Goal: Information Seeking & Learning: Learn about a topic

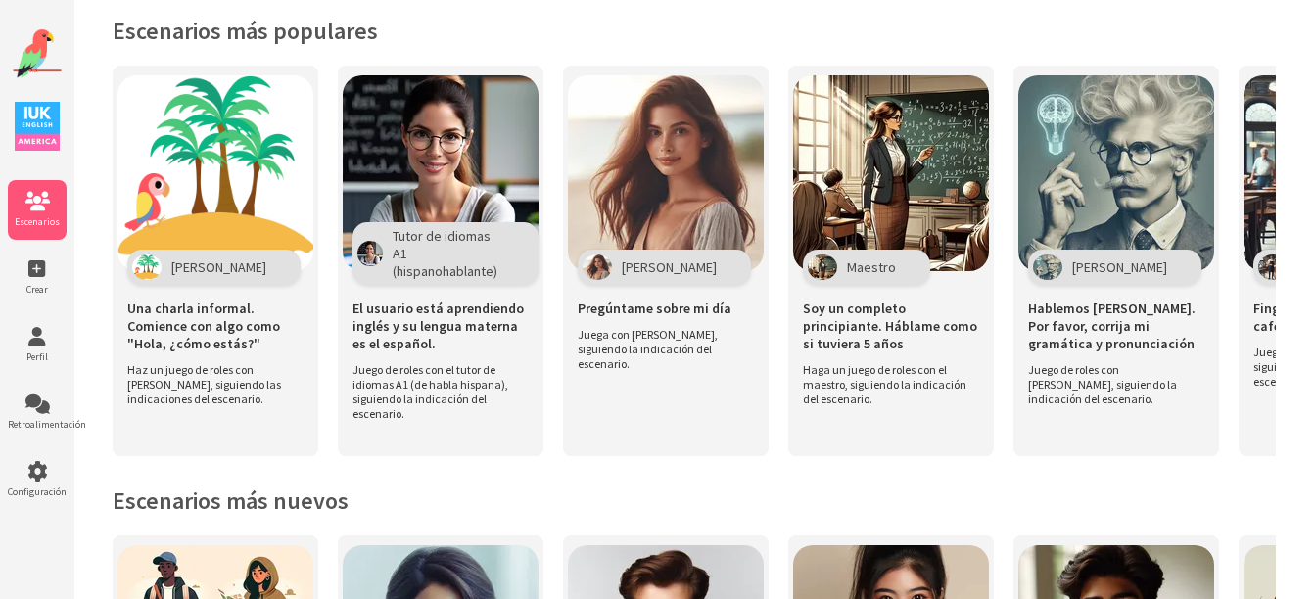
scroll to position [519, 0]
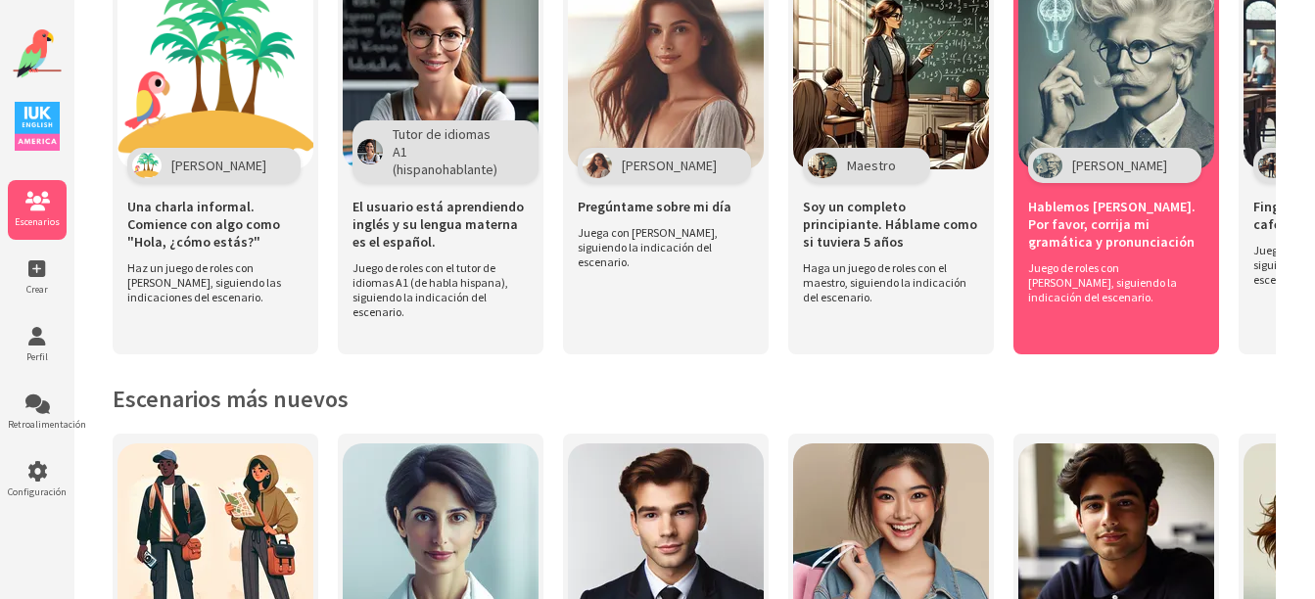
click at [1102, 161] on div "[PERSON_NAME]" at bounding box center [1114, 165] width 173 height 35
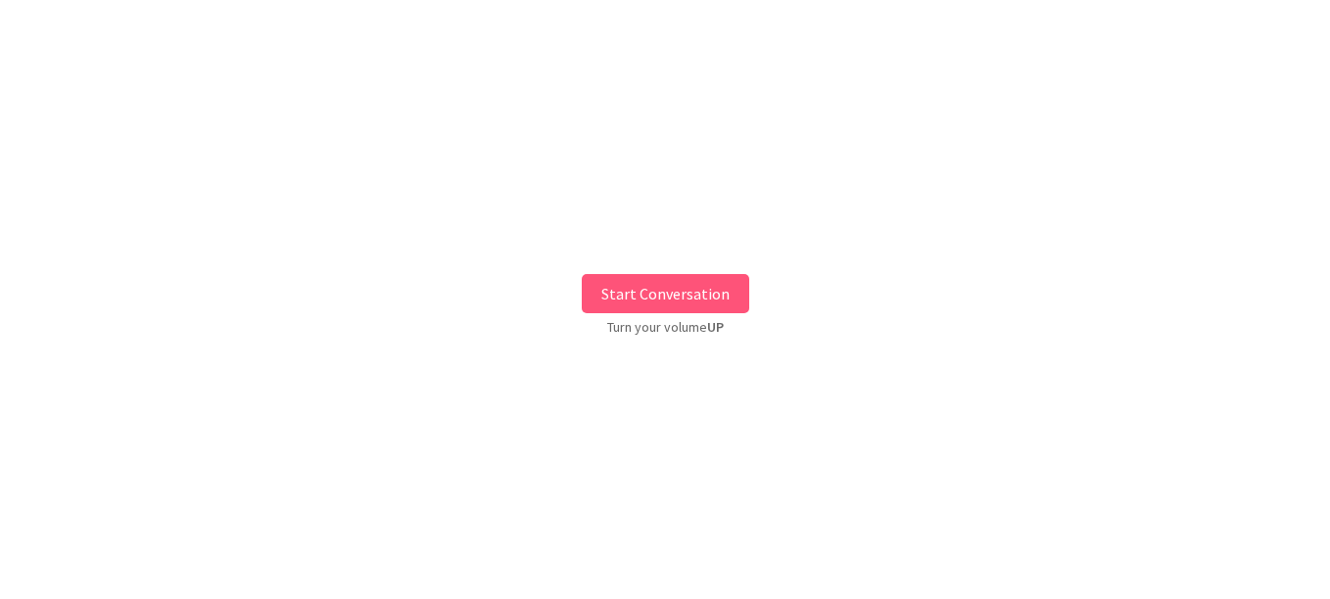
click at [647, 291] on button "Start Conversation" at bounding box center [665, 293] width 167 height 39
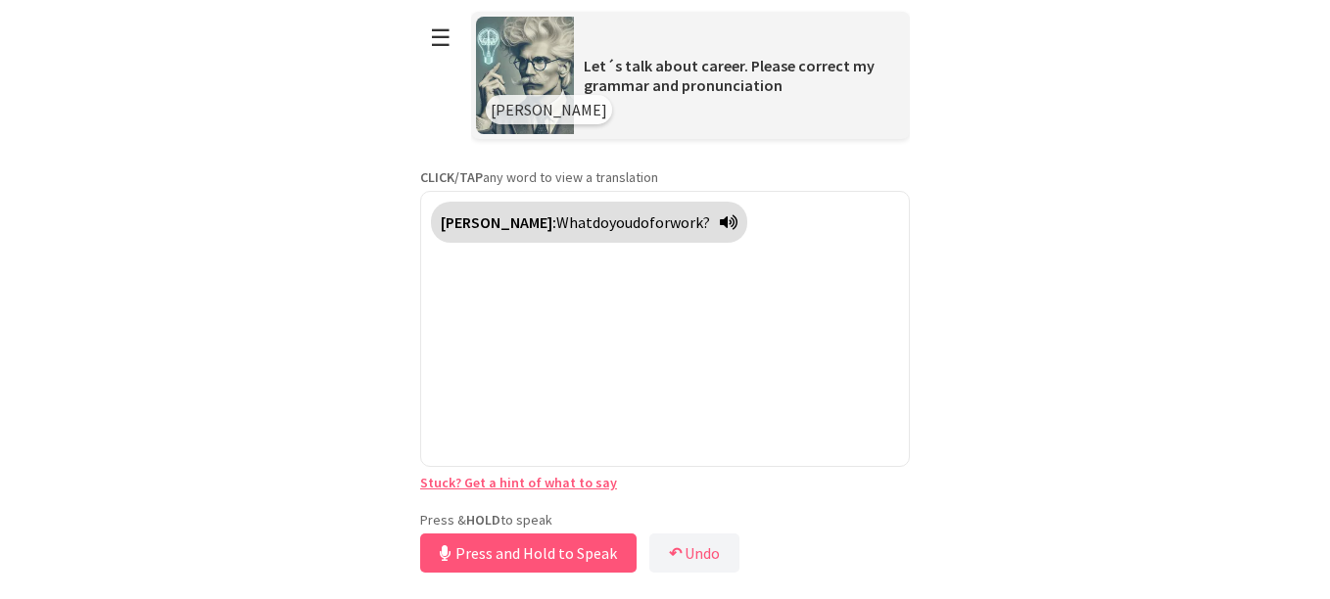
click at [529, 518] on div "Press & HOLD to speak Press and Hold to Speak ↶ Undo Save No voice detected. Ho…" at bounding box center [665, 544] width 490 height 67
click at [649, 217] on span "for" at bounding box center [659, 222] width 21 height 20
click at [649, 219] on span "for" at bounding box center [659, 222] width 21 height 20
click at [680, 217] on span "work?" at bounding box center [700, 222] width 40 height 20
click at [556, 218] on span "What" at bounding box center [574, 222] width 36 height 20
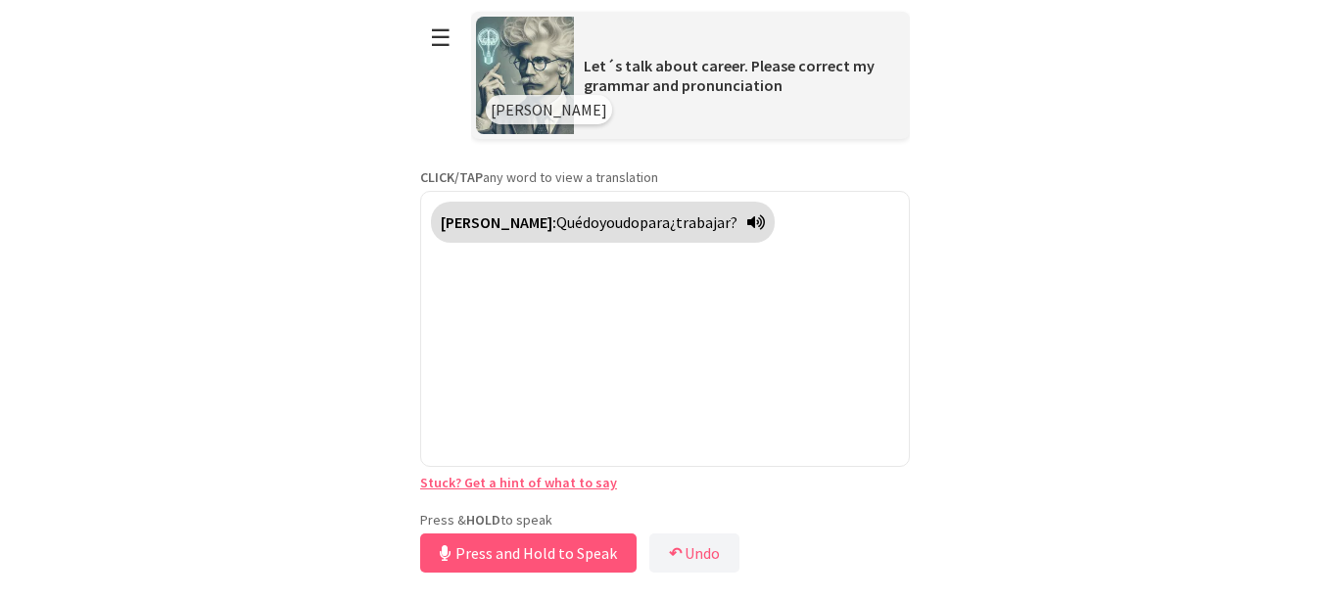
click at [670, 224] on span "¿trabajar?" at bounding box center [704, 222] width 68 height 20
click at [639, 224] on span "para" at bounding box center [654, 222] width 30 height 20
click at [556, 221] on span "Qué" at bounding box center [569, 222] width 26 height 20
click at [531, 555] on button "Release to Stop Speaking" at bounding box center [525, 553] width 211 height 39
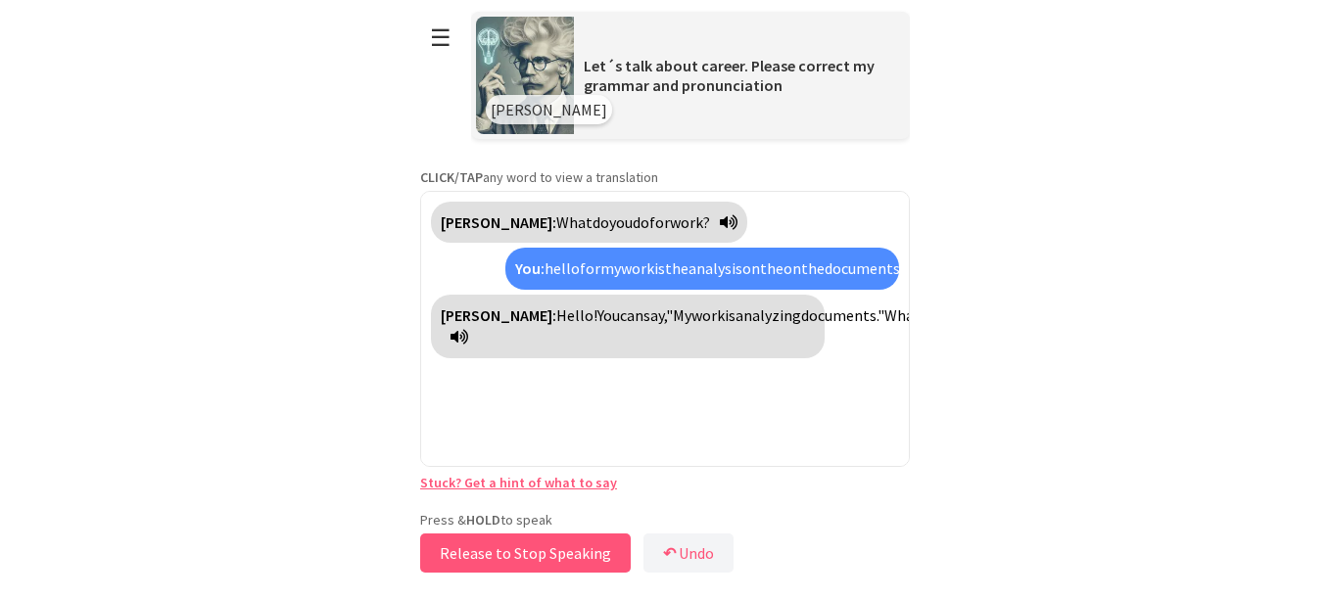
click at [519, 545] on button "Release to Stop Speaking" at bounding box center [525, 553] width 211 height 39
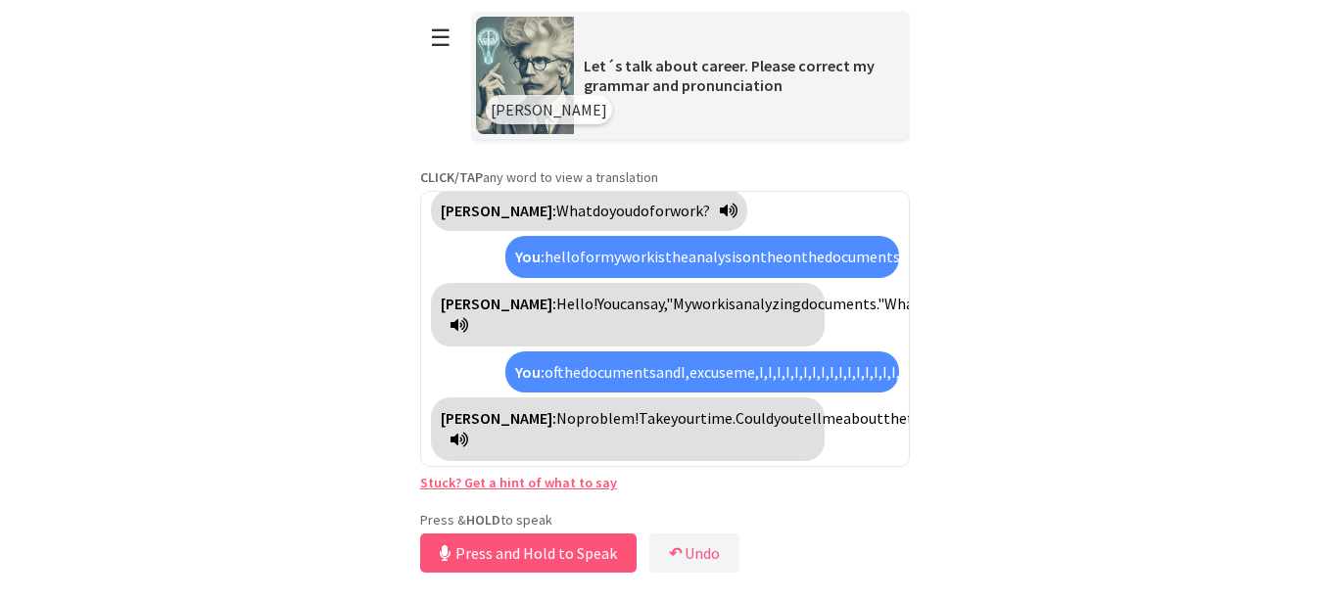
scroll to position [77, 0]
click at [519, 545] on button "Release to Stop Speaking" at bounding box center [525, 553] width 211 height 39
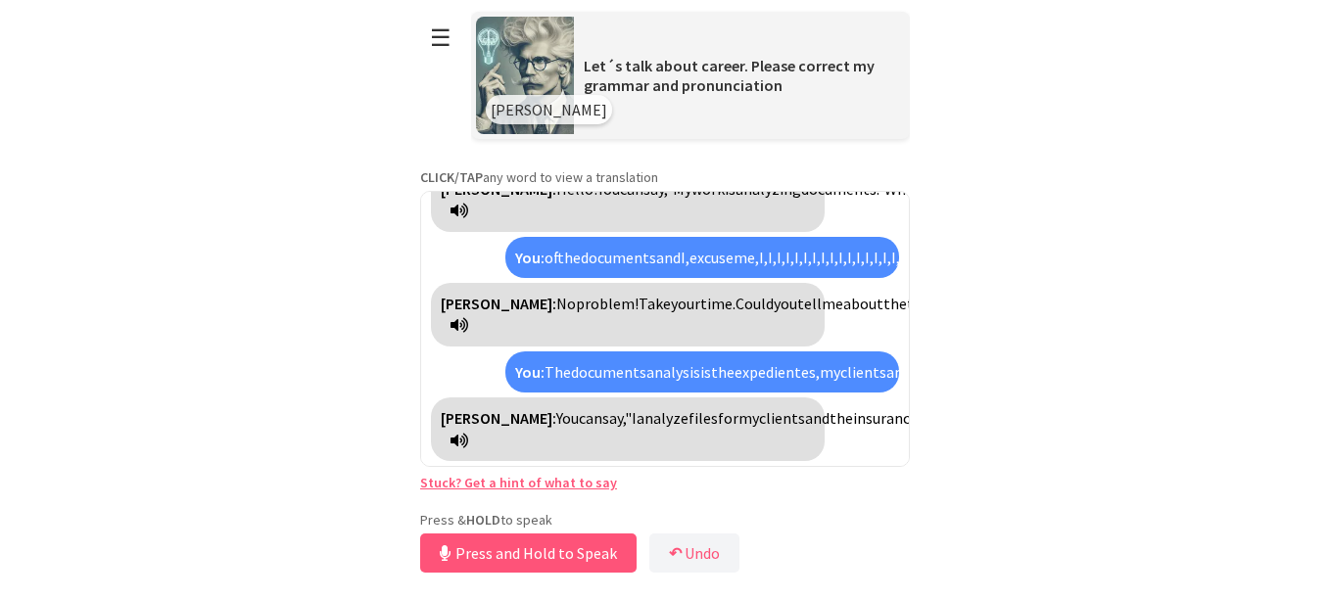
scroll to position [236, 0]
click at [498, 559] on button "Release to Stop Speaking" at bounding box center [525, 553] width 211 height 39
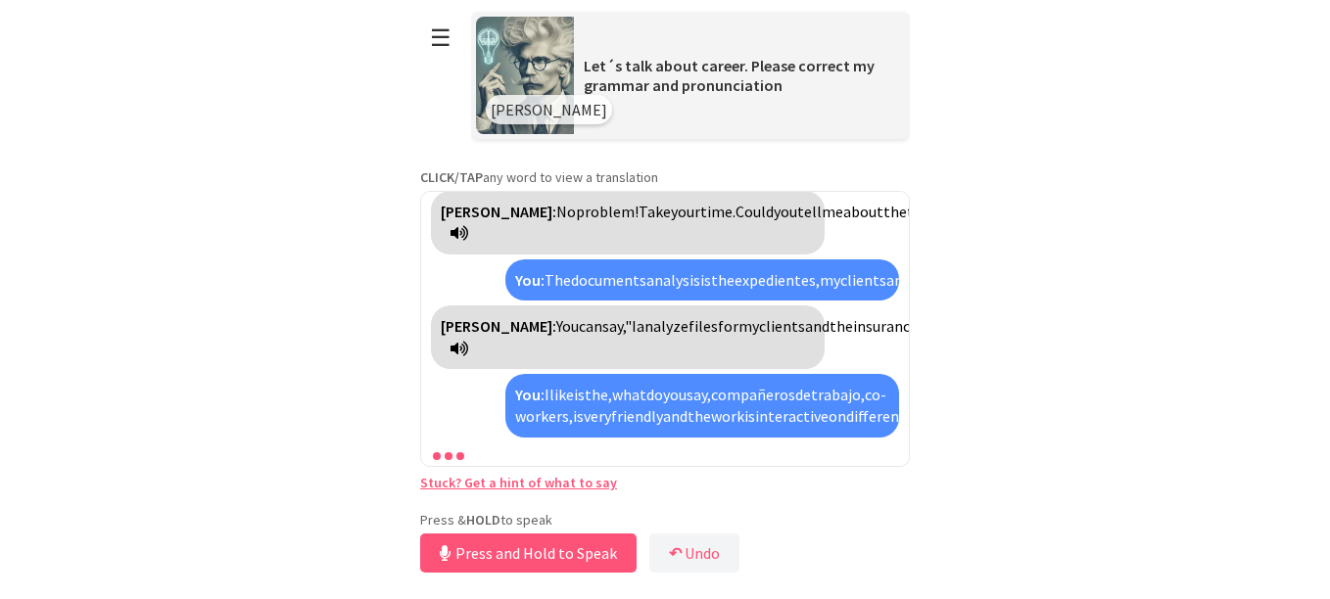
scroll to position [460, 0]
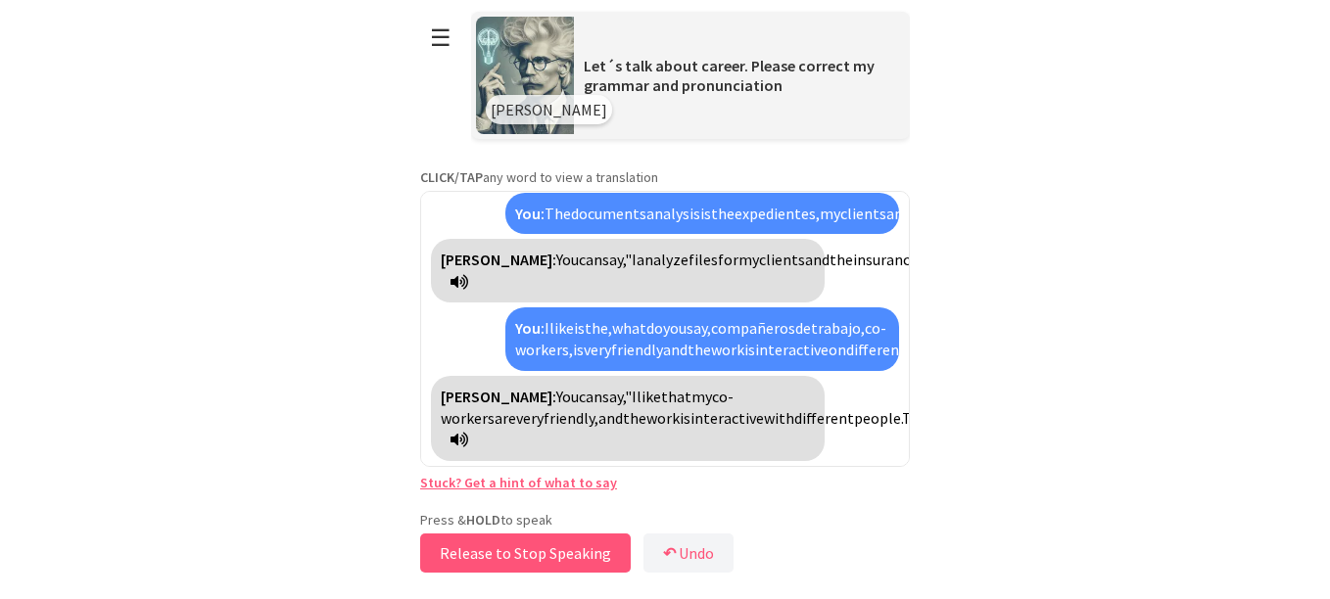
click at [498, 559] on button "Release to Stop Speaking" at bounding box center [525, 553] width 211 height 39
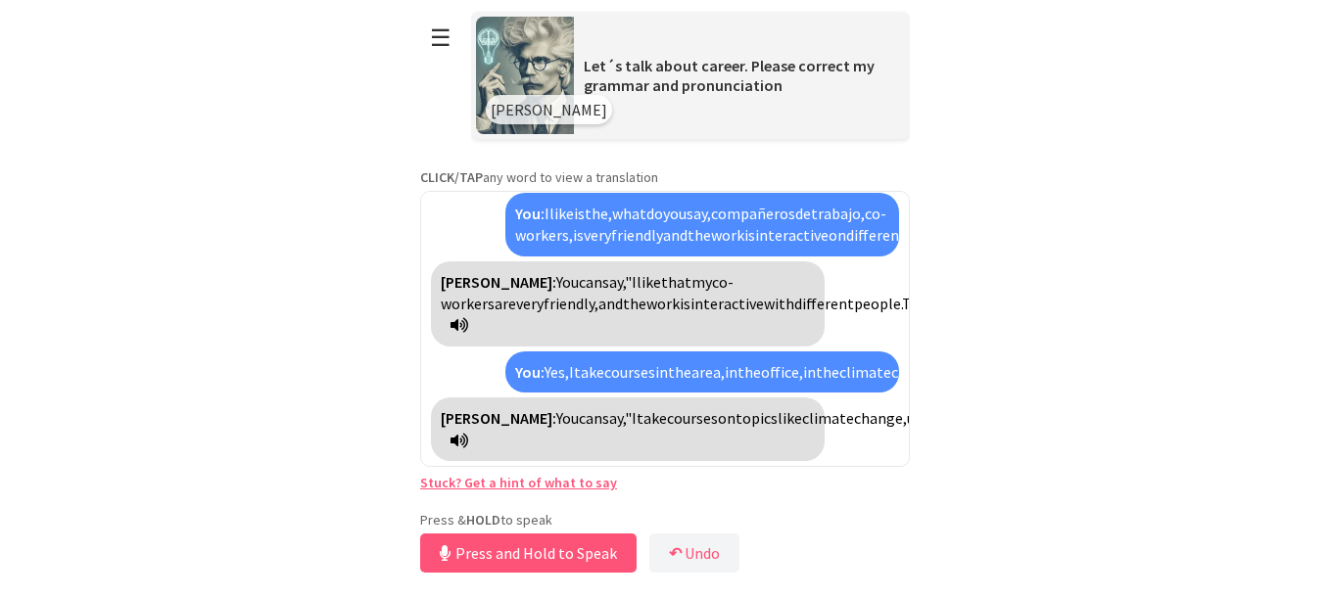
scroll to position [640, 0]
click at [498, 559] on button "Release to Stop Speaking" at bounding box center [525, 553] width 211 height 39
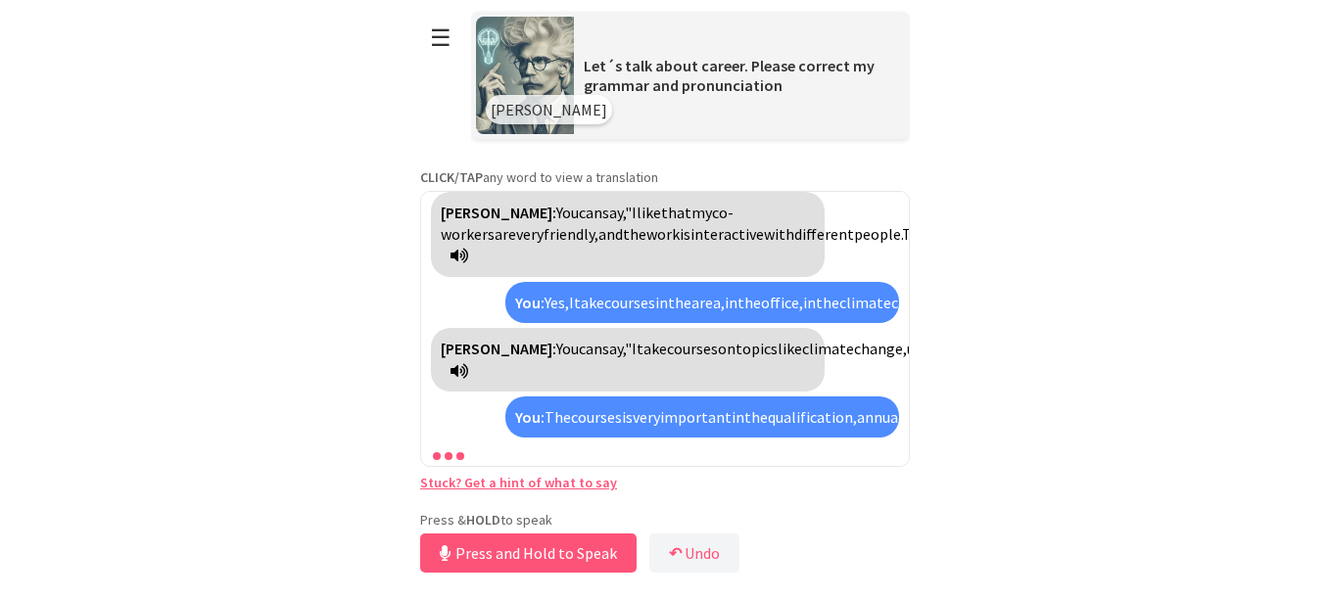
scroll to position [865, 0]
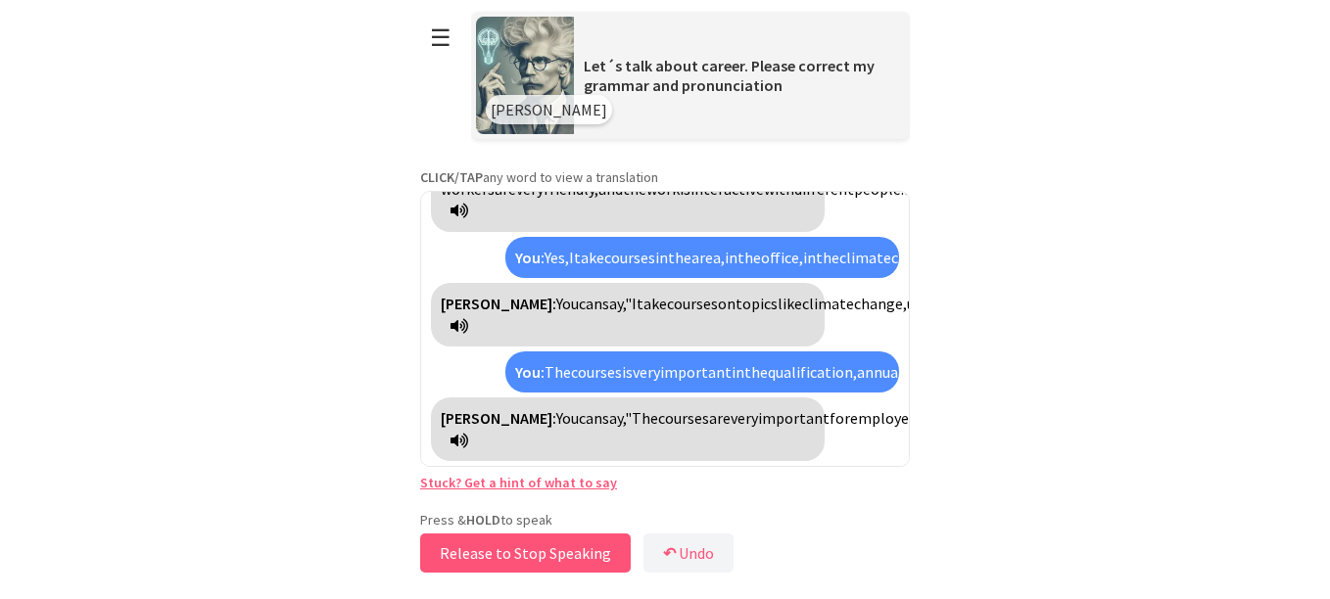
click at [498, 559] on button "Release to Stop Speaking" at bounding box center [525, 553] width 211 height 39
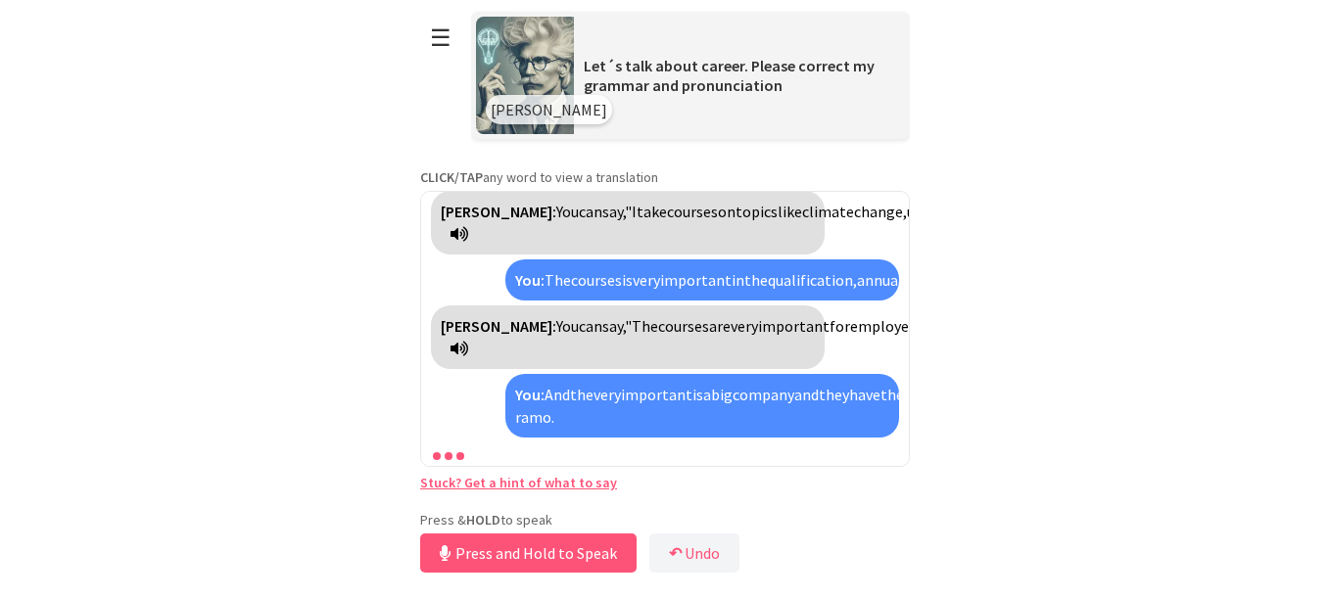
scroll to position [1067, 0]
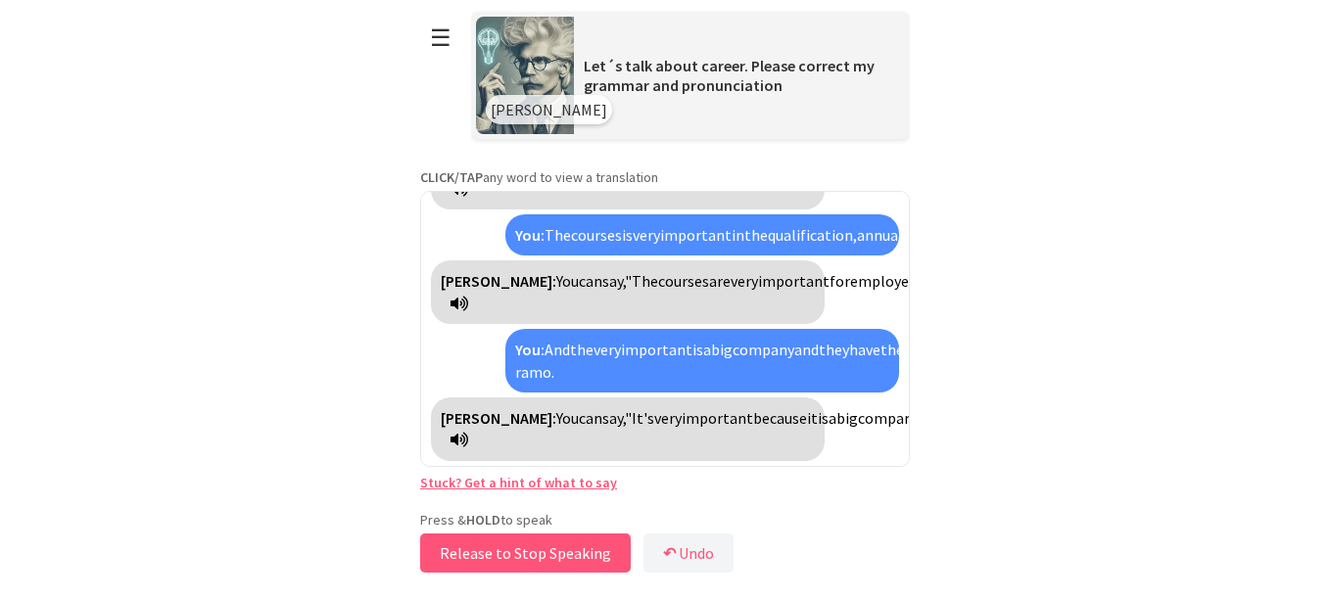
click at [551, 553] on button "Release to Stop Speaking" at bounding box center [525, 553] width 211 height 39
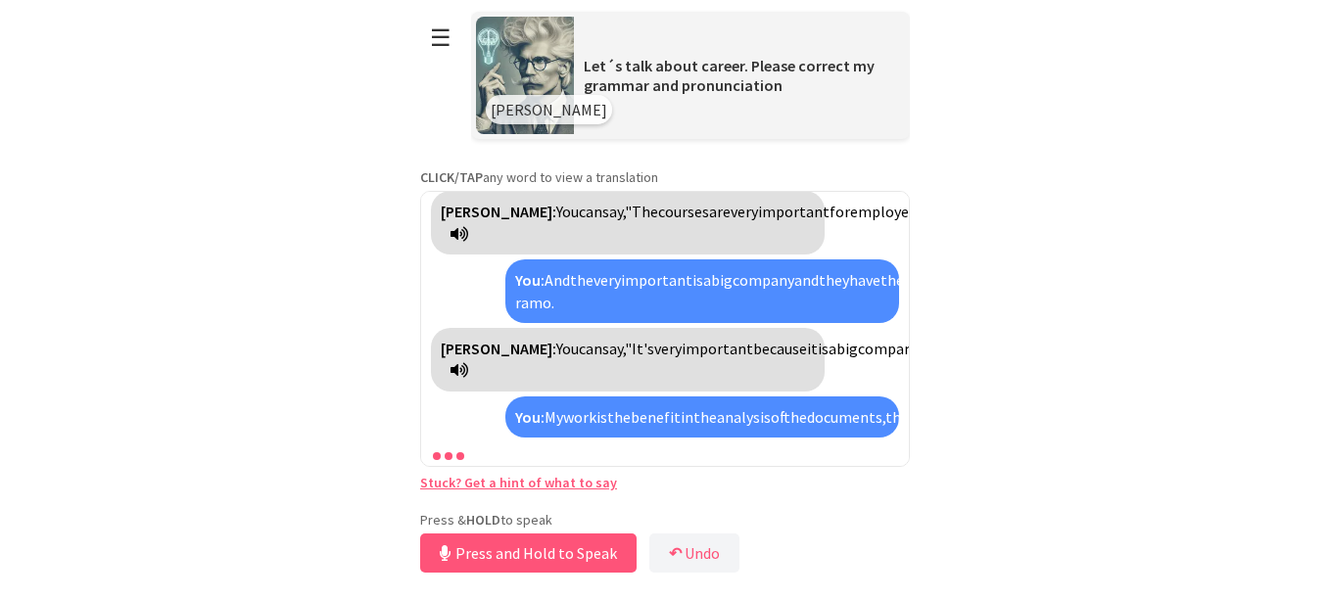
scroll to position [1292, 0]
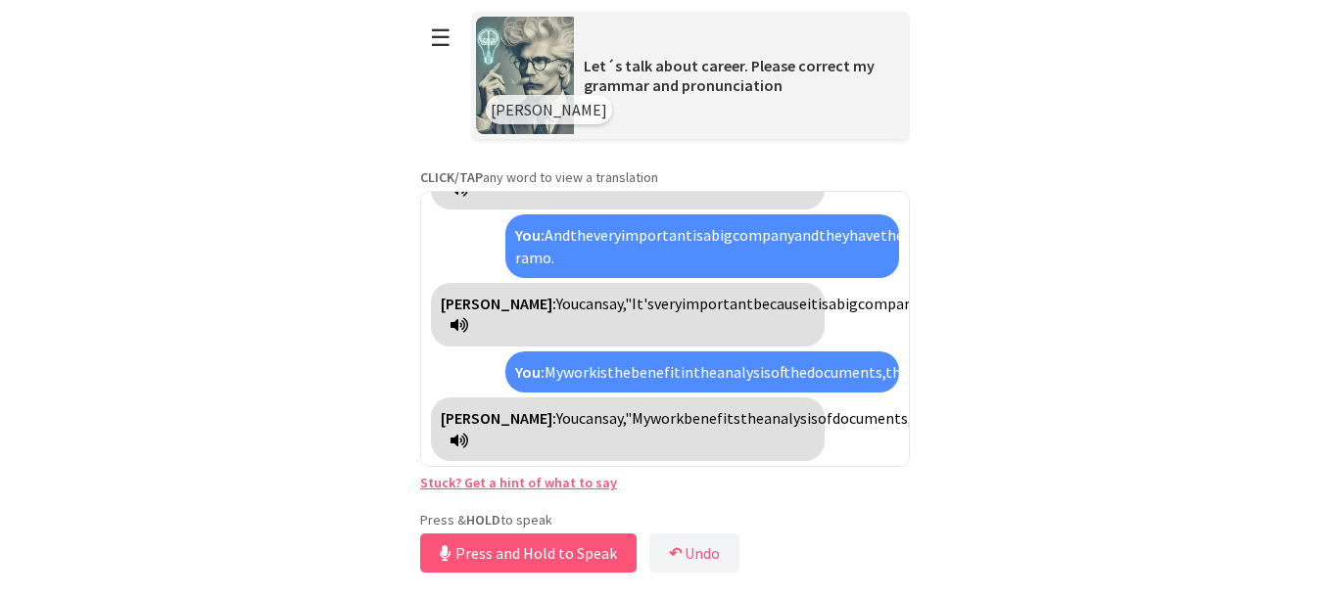
click at [1286, 424] on span "claims."" at bounding box center [1312, 418] width 52 height 20
click at [1286, 424] on span "reclamos."" at bounding box center [1321, 418] width 71 height 20
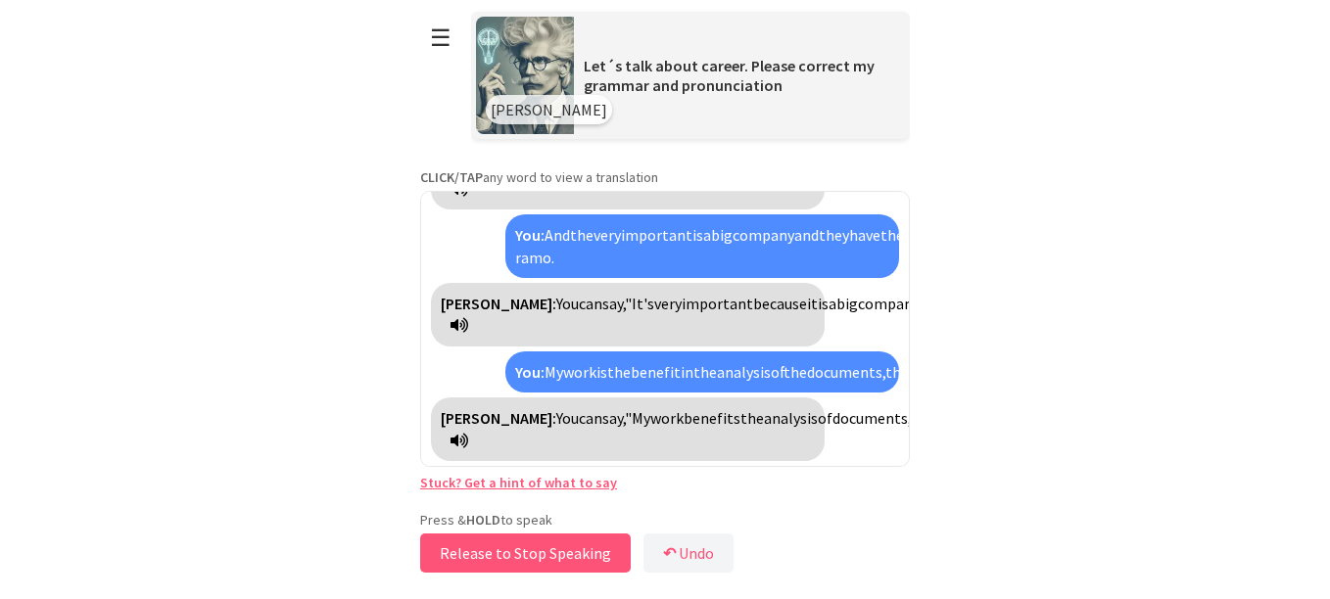
click at [557, 552] on button "Release to Stop Speaking" at bounding box center [525, 553] width 211 height 39
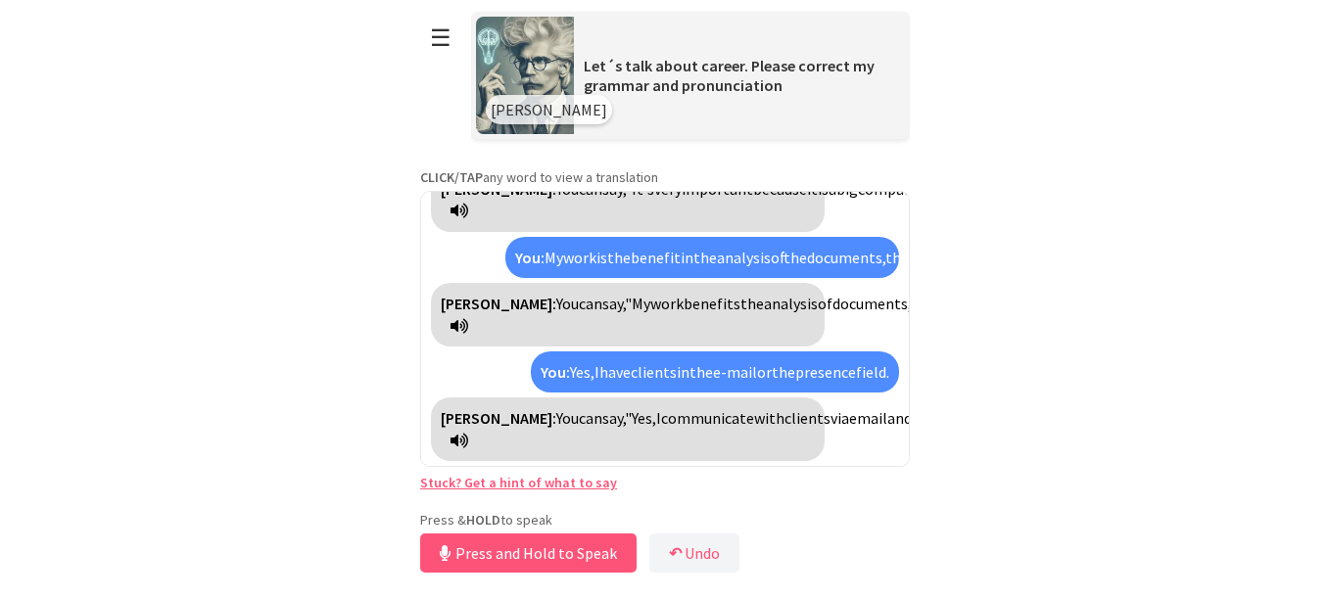
scroll to position [1450, 0]
click at [557, 552] on button "Release to Stop Speaking" at bounding box center [525, 553] width 211 height 39
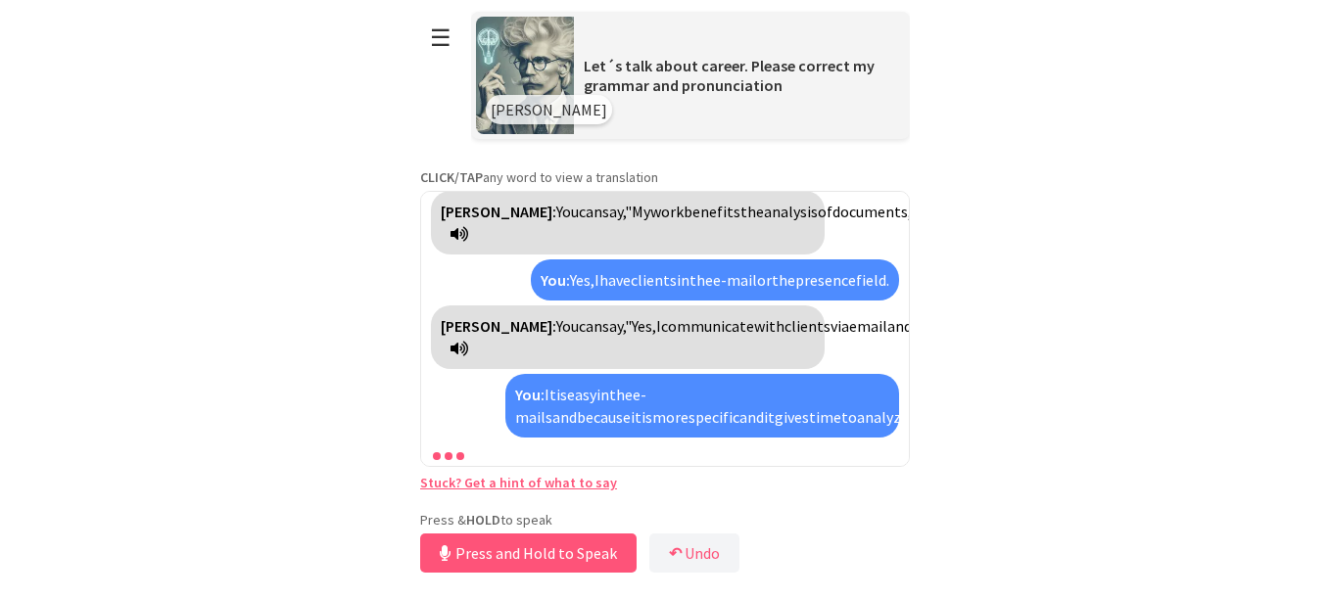
scroll to position [1741, 0]
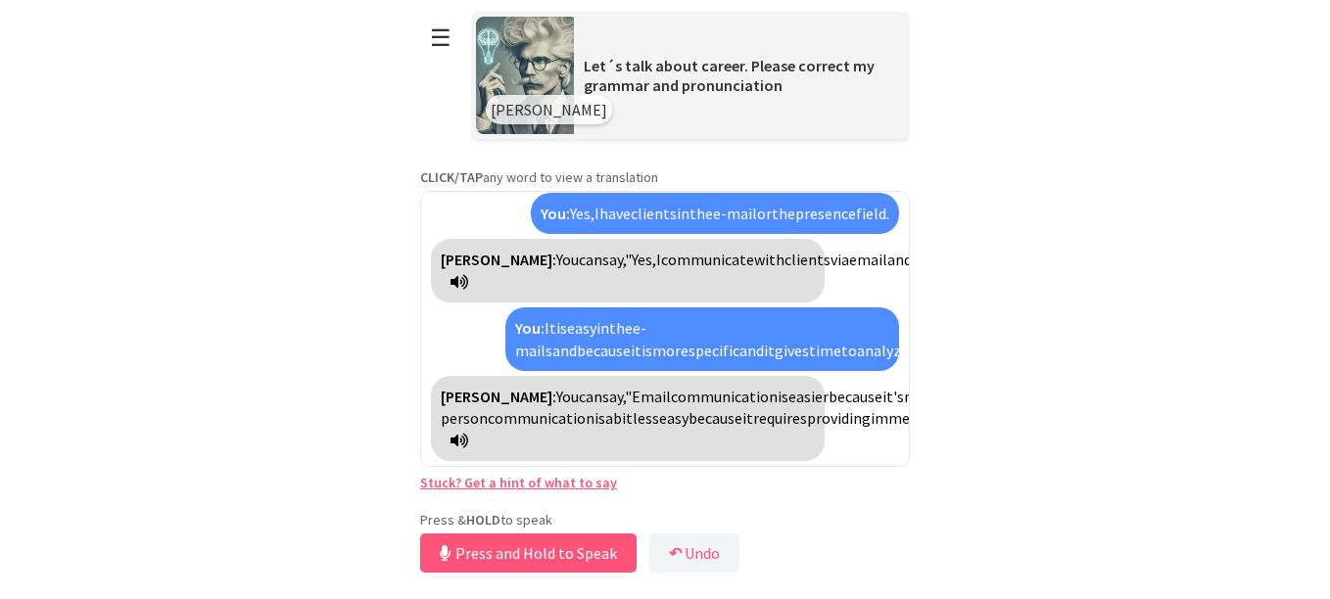
click at [1106, 408] on span "manage" at bounding box center [1133, 418] width 55 height 20
click at [1106, 408] on span "administrar" at bounding box center [1145, 418] width 79 height 20
click at [1106, 408] on span "manage" at bounding box center [1133, 418] width 55 height 20
click at [1106, 408] on span "administrar" at bounding box center [1145, 418] width 79 height 20
click at [1106, 408] on span "manage" at bounding box center [1133, 418] width 55 height 20
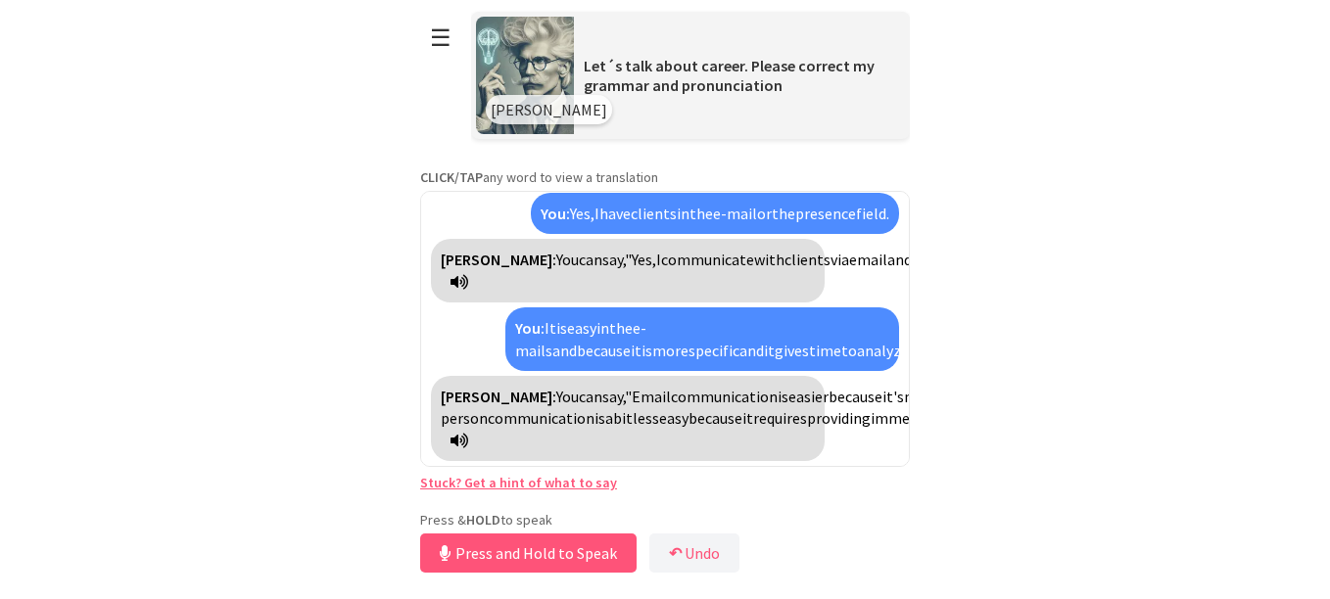
click at [1106, 408] on span "administrar" at bounding box center [1145, 418] width 79 height 20
click at [1295, 419] on span "providing" at bounding box center [1327, 418] width 64 height 20
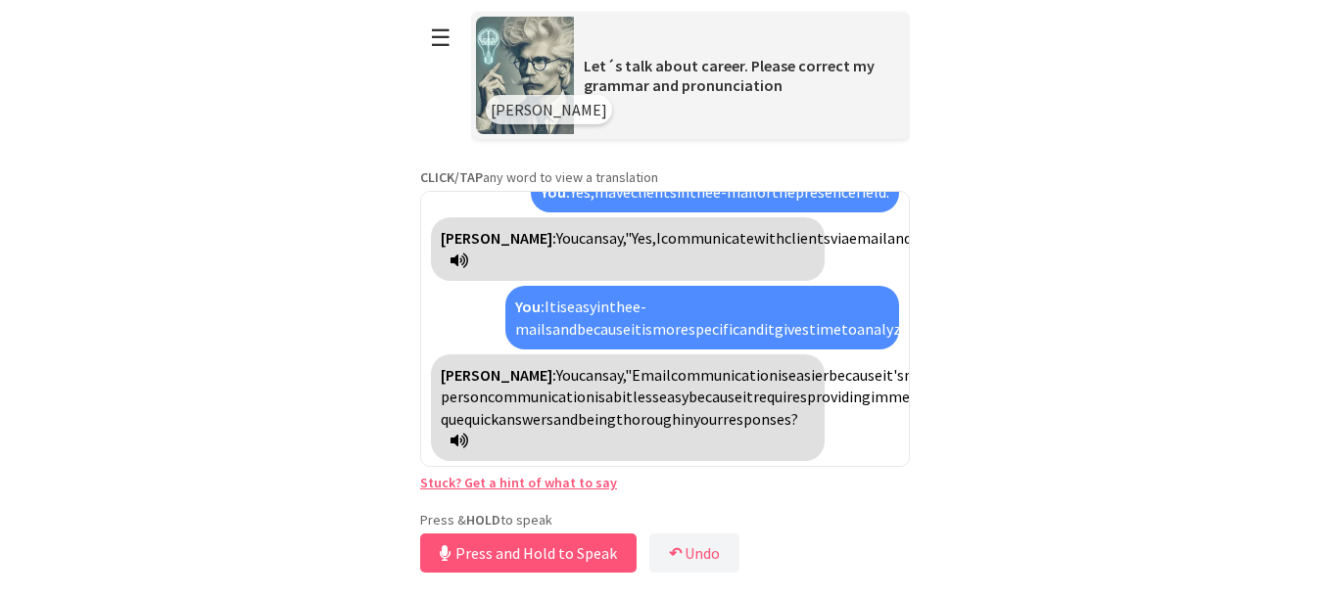
click at [469, 422] on span "siempre que" at bounding box center [896, 407] width 910 height 41
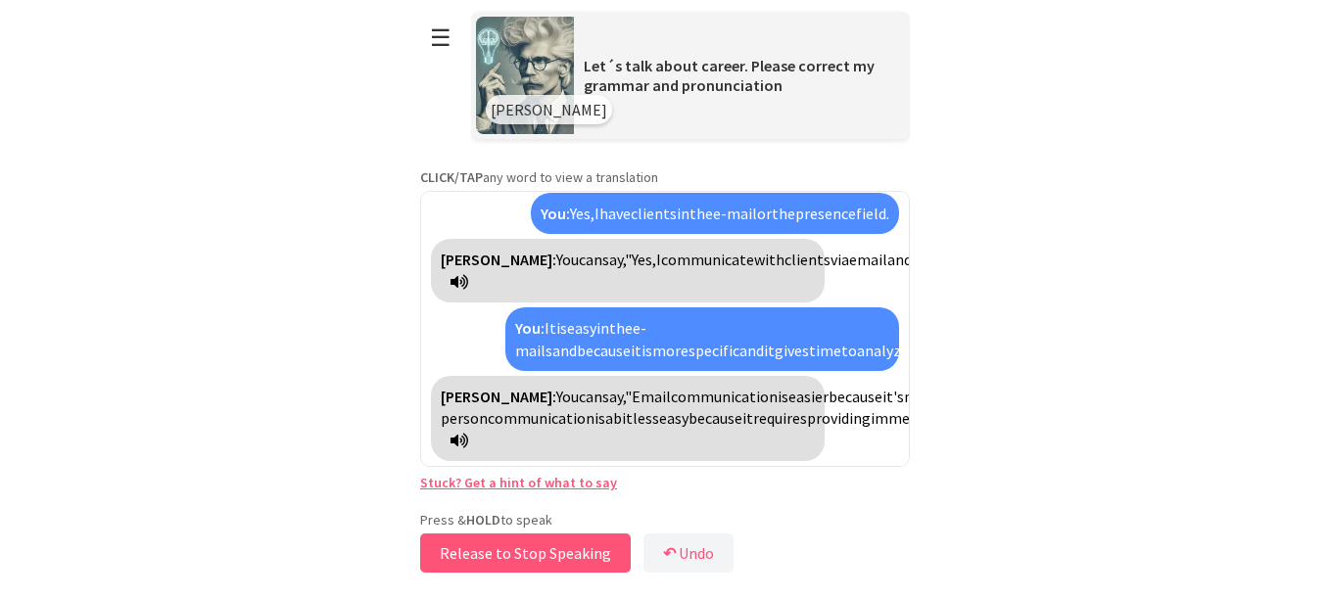
click at [486, 550] on button "Release to Stop Speaking" at bounding box center [525, 553] width 211 height 39
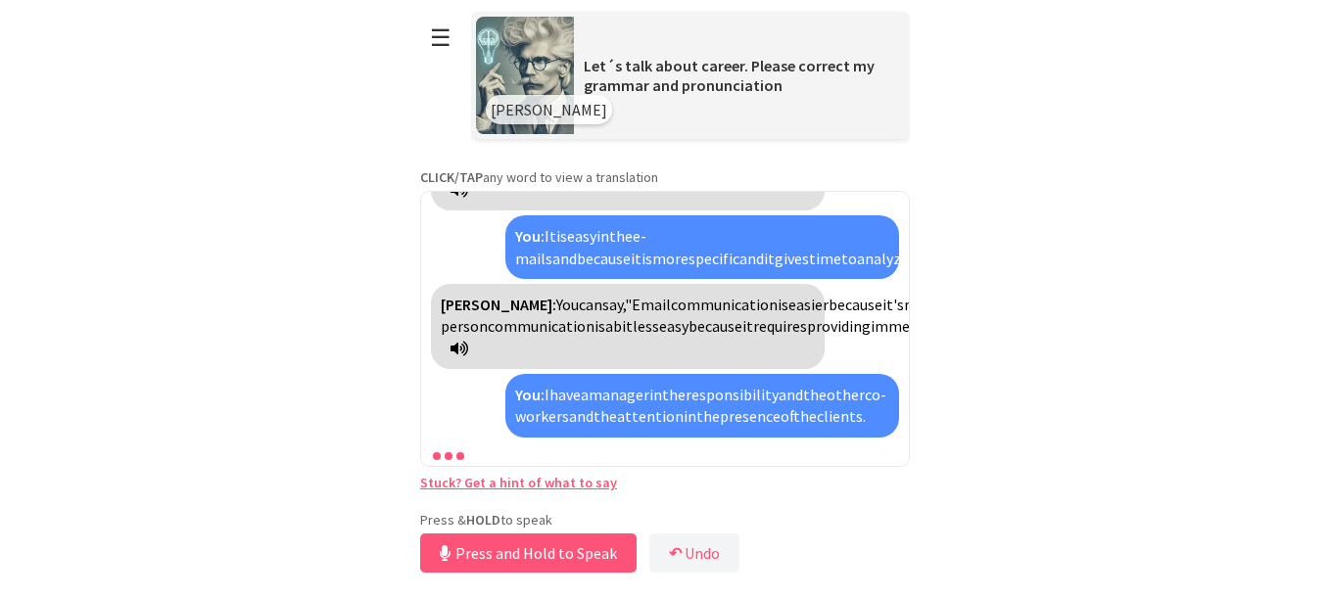
scroll to position [1965, 0]
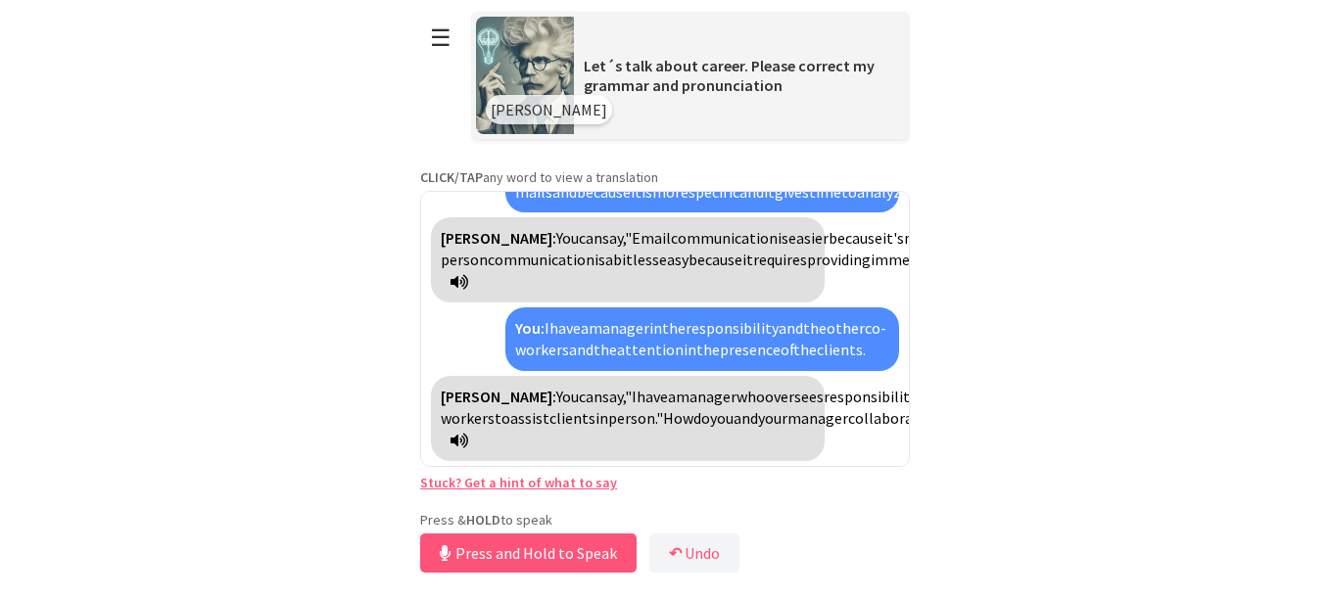
click at [1034, 410] on span "receive" at bounding box center [1057, 418] width 47 height 20
click at [1034, 419] on span "recibir" at bounding box center [1055, 418] width 43 height 20
click at [1034, 419] on span "receive" at bounding box center [1057, 418] width 47 height 20
click at [1034, 419] on span "recibir" at bounding box center [1055, 418] width 43 height 20
click at [1105, 420] on span "best" at bounding box center [1120, 418] width 30 height 20
